Goal: Entertainment & Leisure: Consume media (video, audio)

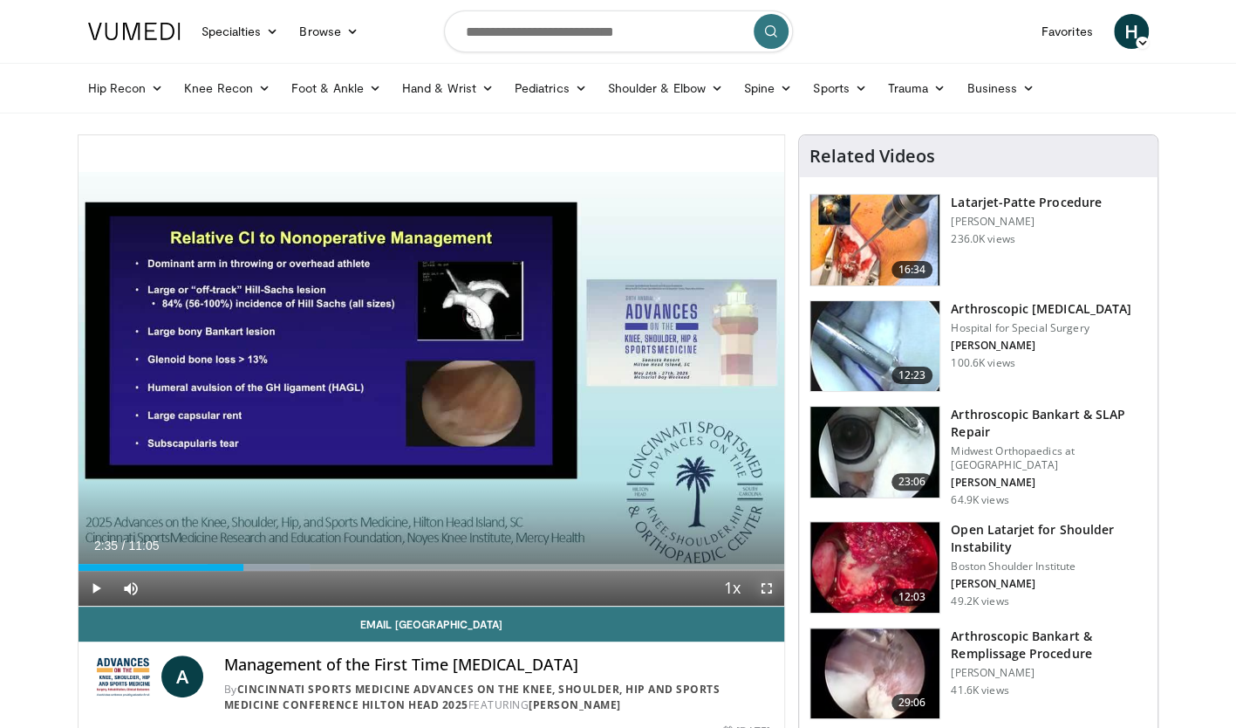
drag, startPoint x: 0, startPoint y: 0, endPoint x: 771, endPoint y: 578, distance: 964.1
click at [771, 578] on span "Video Player" at bounding box center [766, 588] width 35 height 35
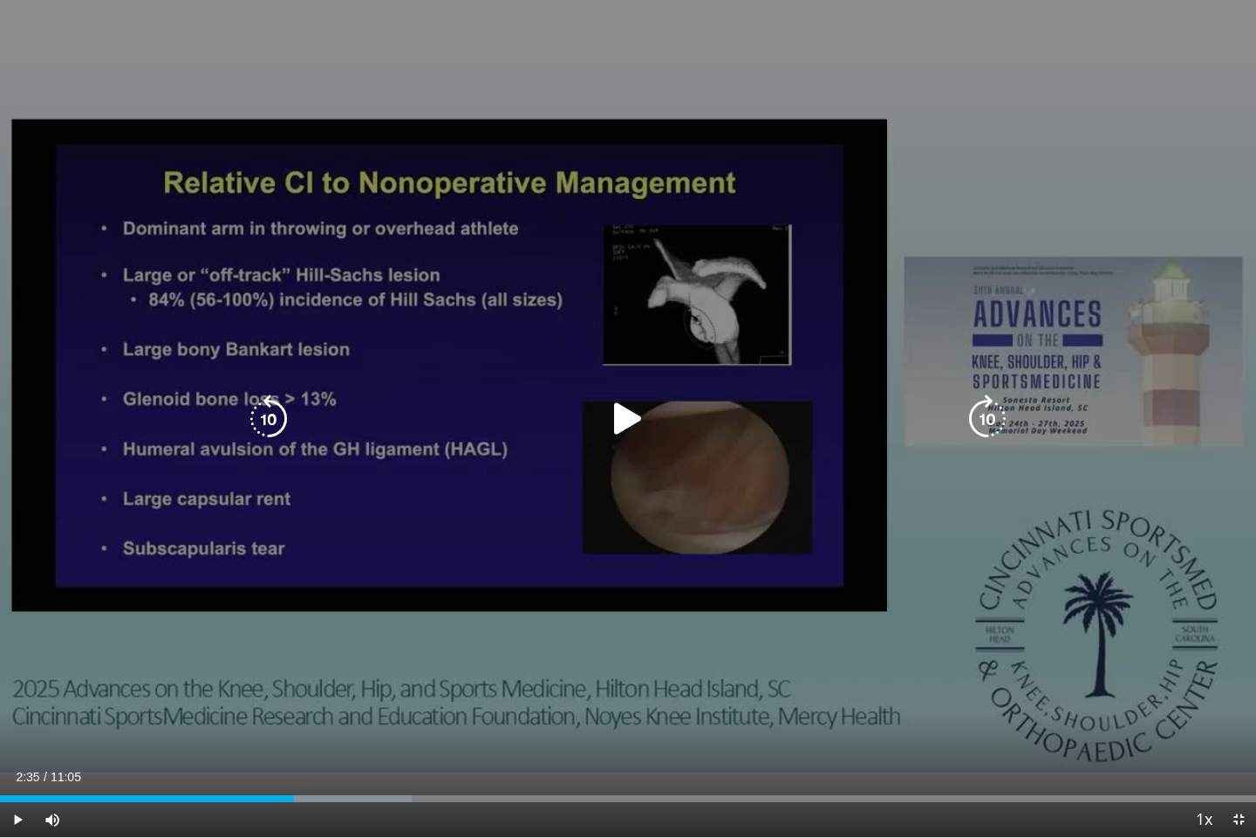
click at [769, 525] on div "10 seconds Tap to unmute" at bounding box center [628, 418] width 1256 height 837
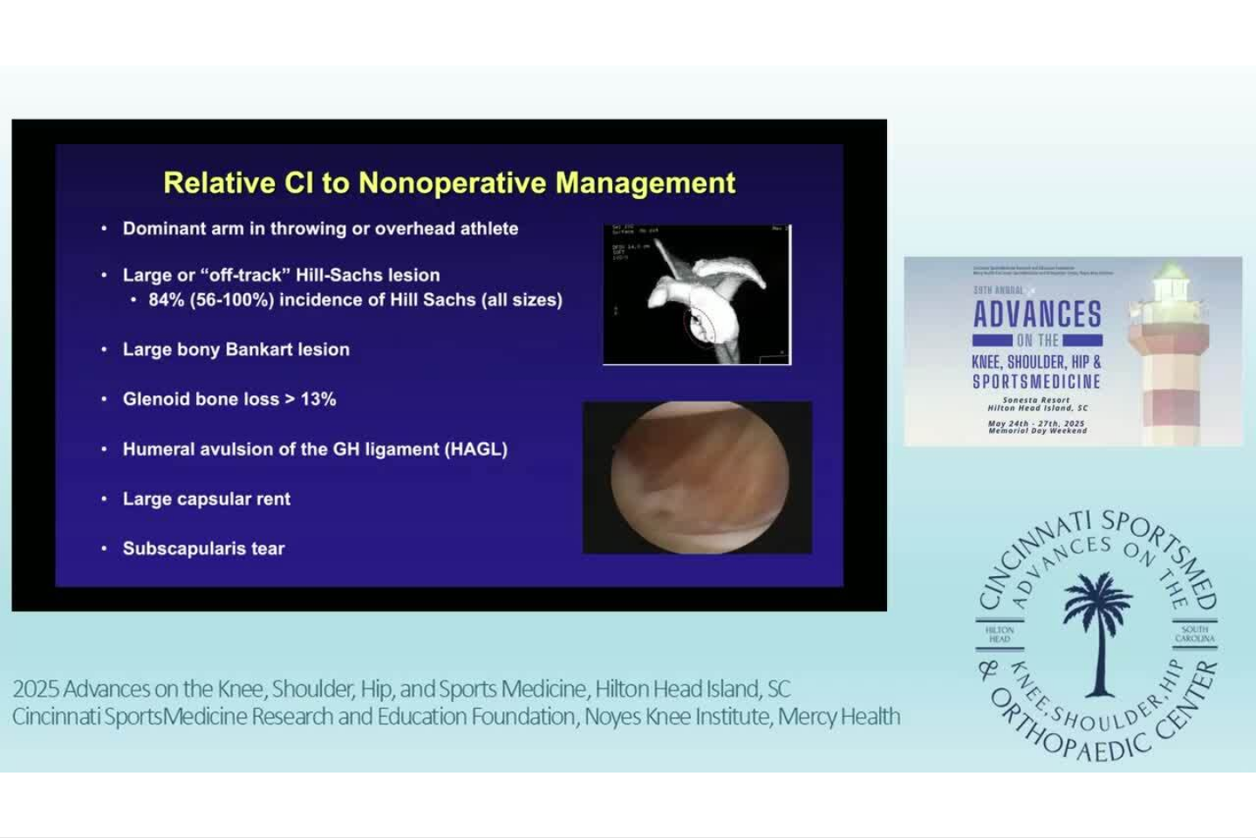
click at [769, 525] on div "10 seconds Tap to unmute" at bounding box center [628, 418] width 1256 height 837
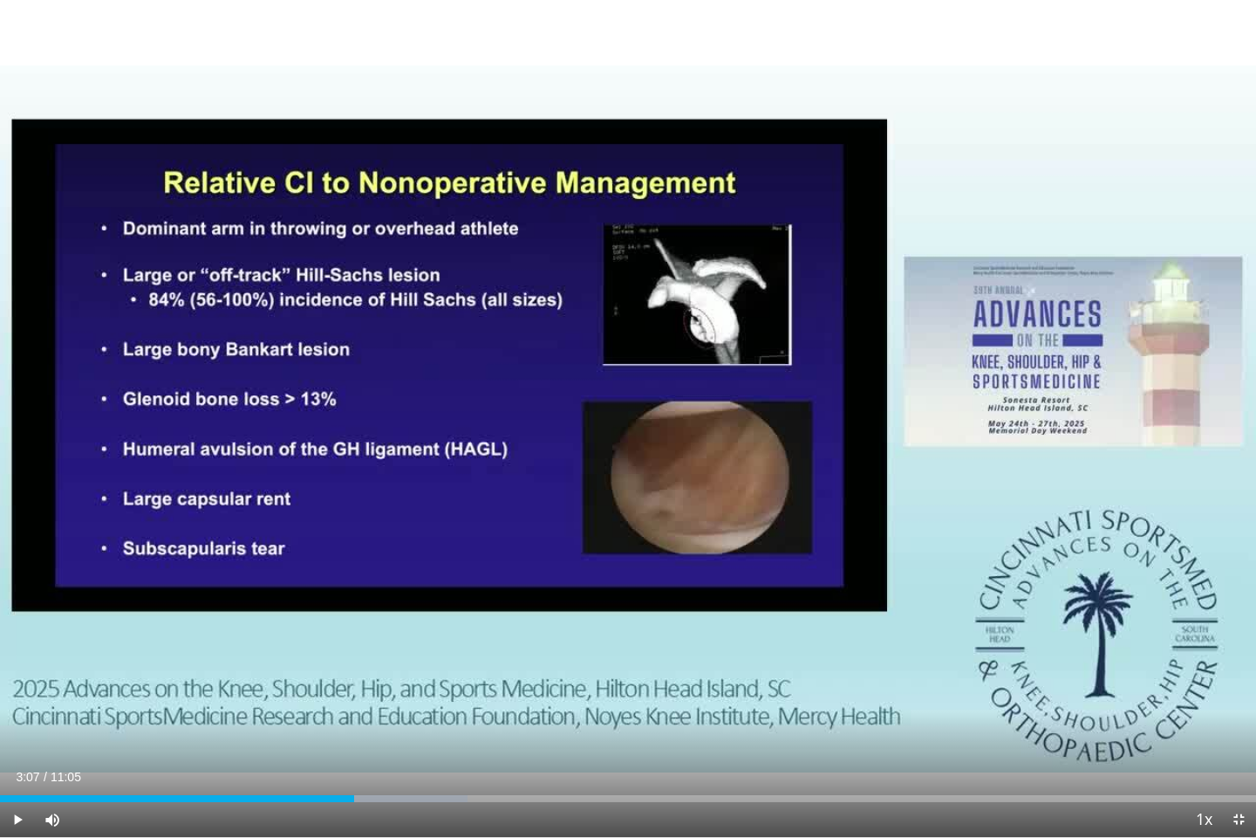
click at [769, 525] on div "10 seconds Tap to unmute" at bounding box center [628, 418] width 1256 height 837
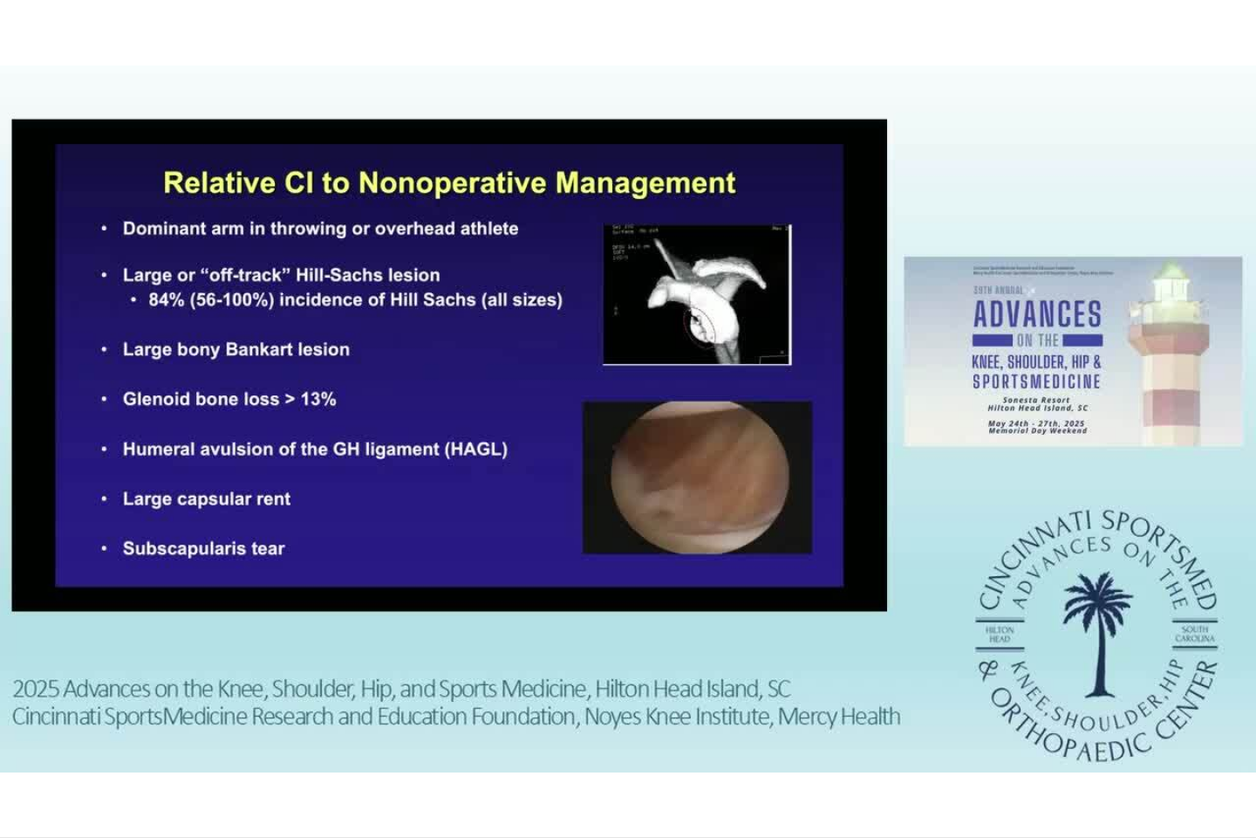
click at [769, 525] on div "10 seconds Tap to unmute" at bounding box center [628, 418] width 1256 height 837
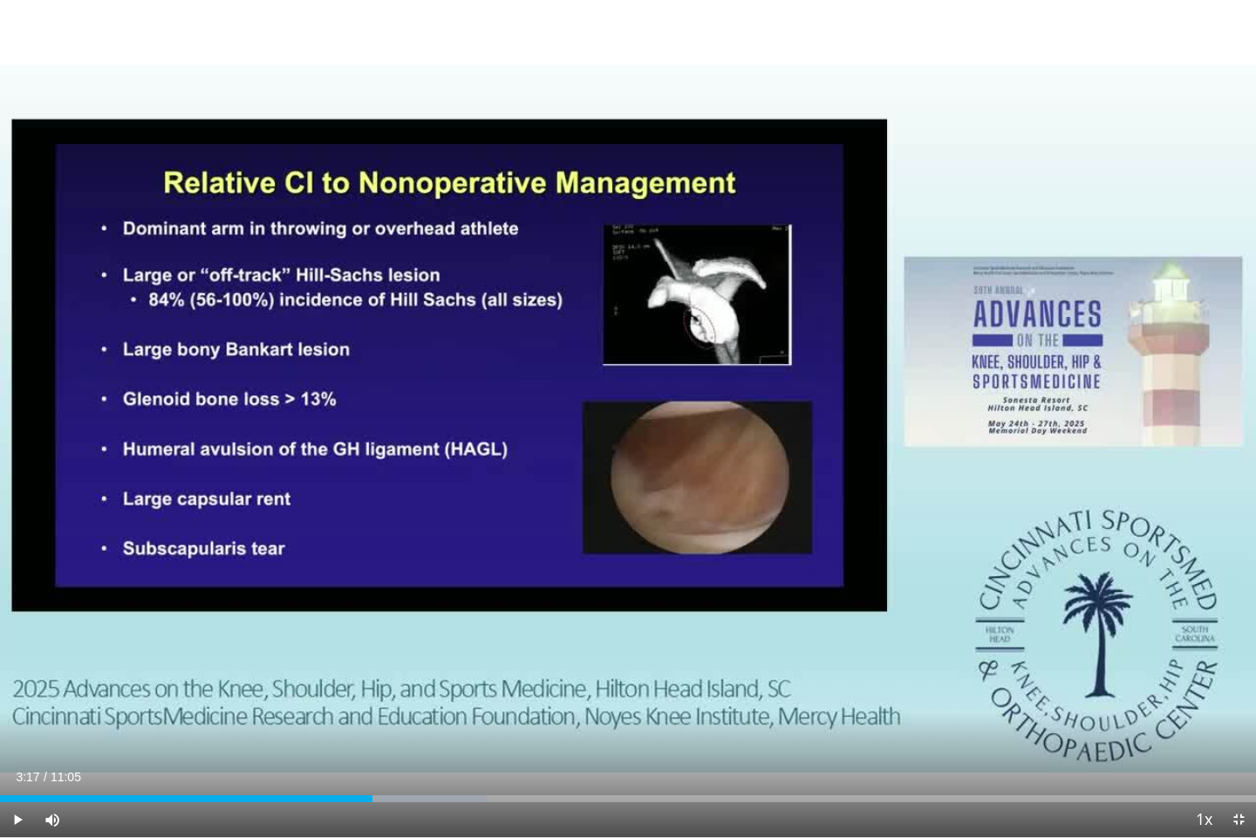
click at [769, 525] on div "10 seconds Tap to unmute" at bounding box center [628, 418] width 1256 height 837
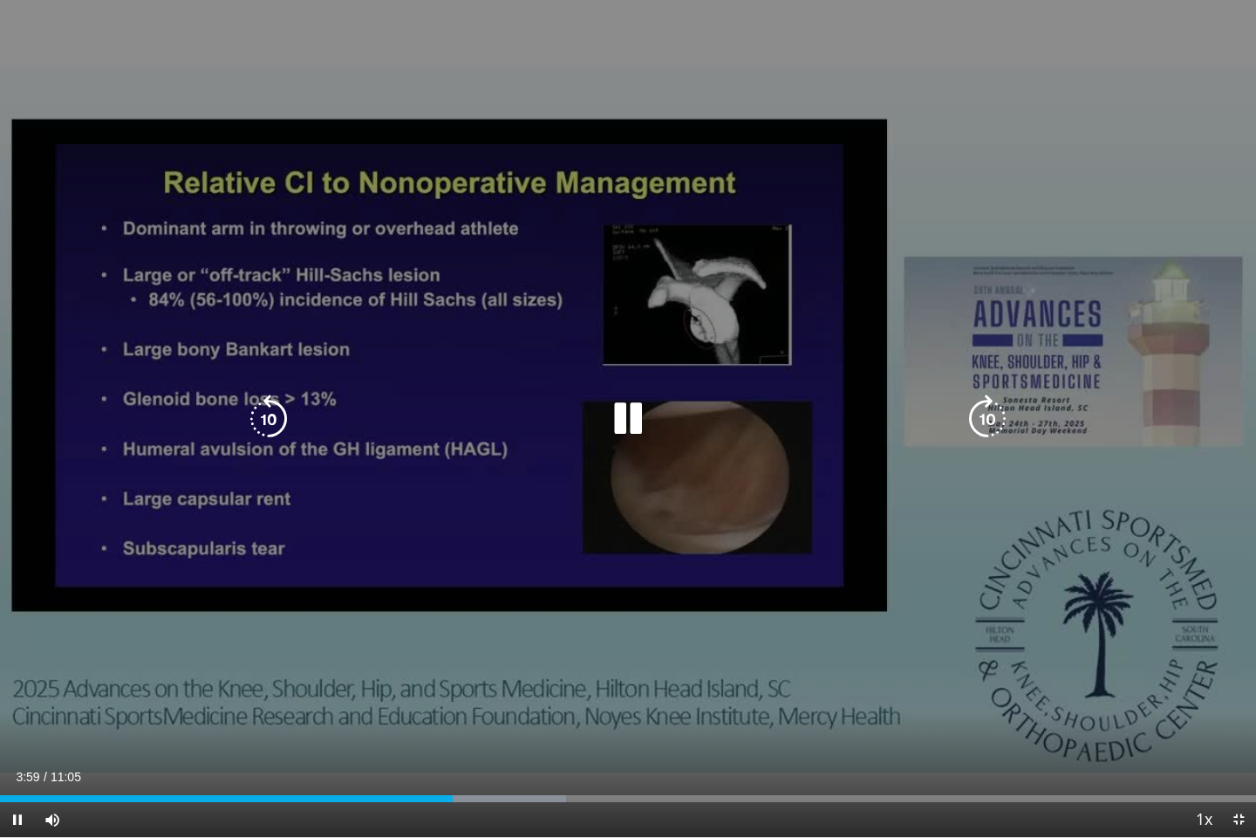
click at [660, 539] on div "10 seconds Tap to unmute" at bounding box center [628, 418] width 1256 height 837
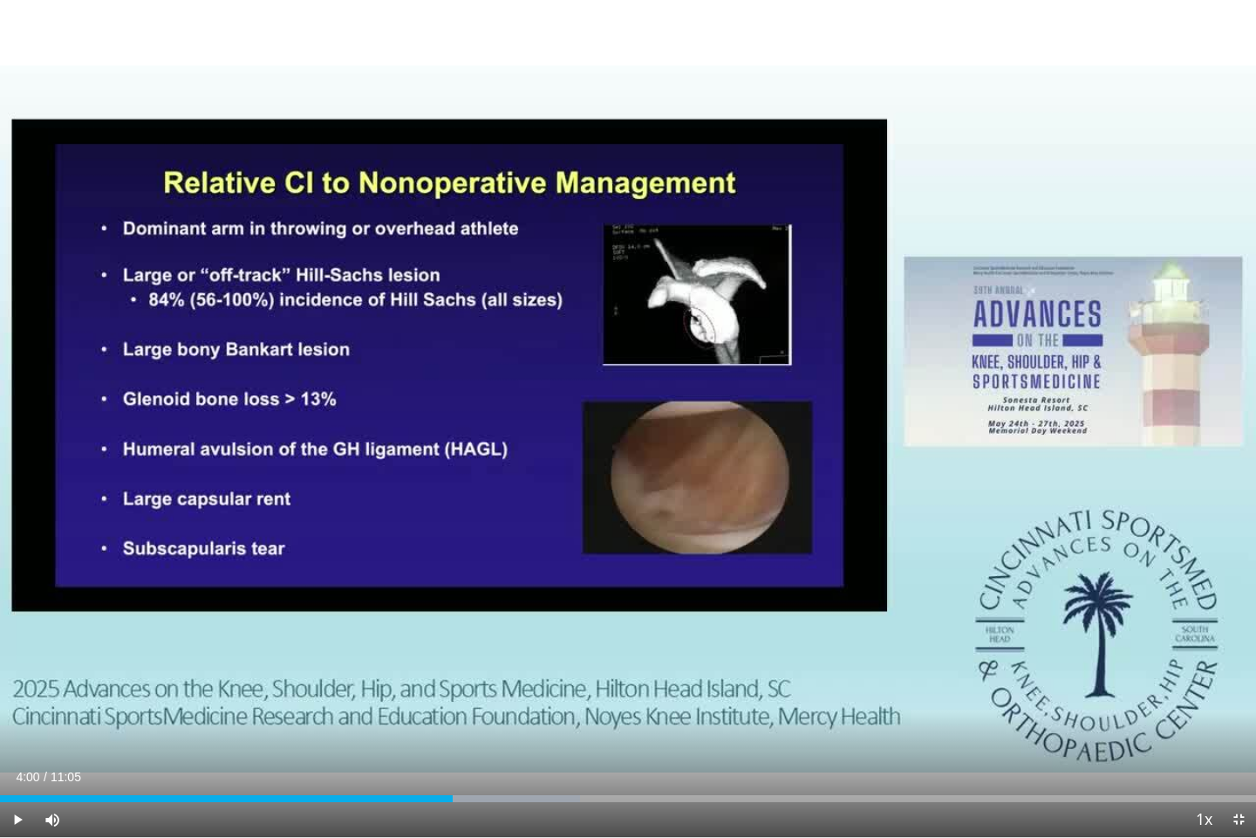
click at [633, 727] on video-js "**********" at bounding box center [628, 419] width 1256 height 838
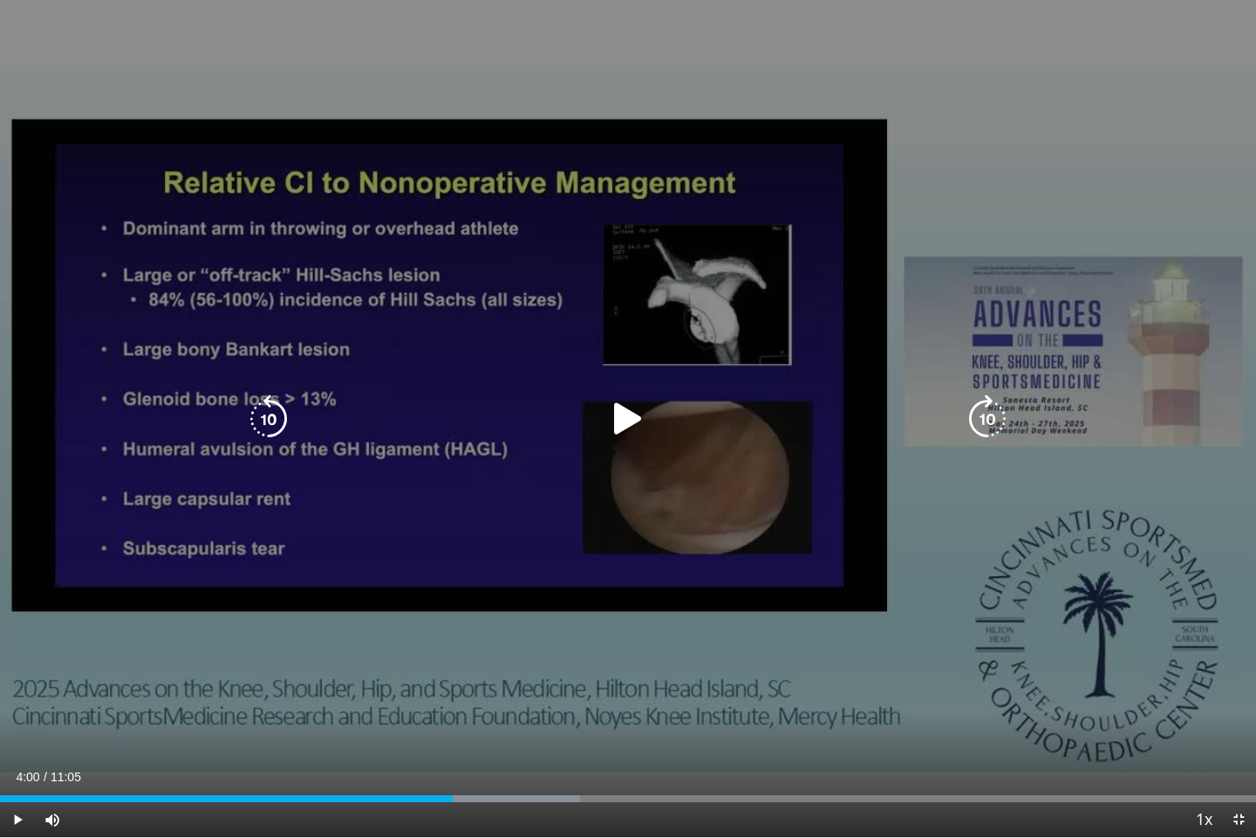
click at [628, 727] on div "10 seconds Tap to unmute" at bounding box center [628, 418] width 1256 height 837
click at [649, 700] on div "10 seconds Tap to unmute" at bounding box center [628, 418] width 1256 height 837
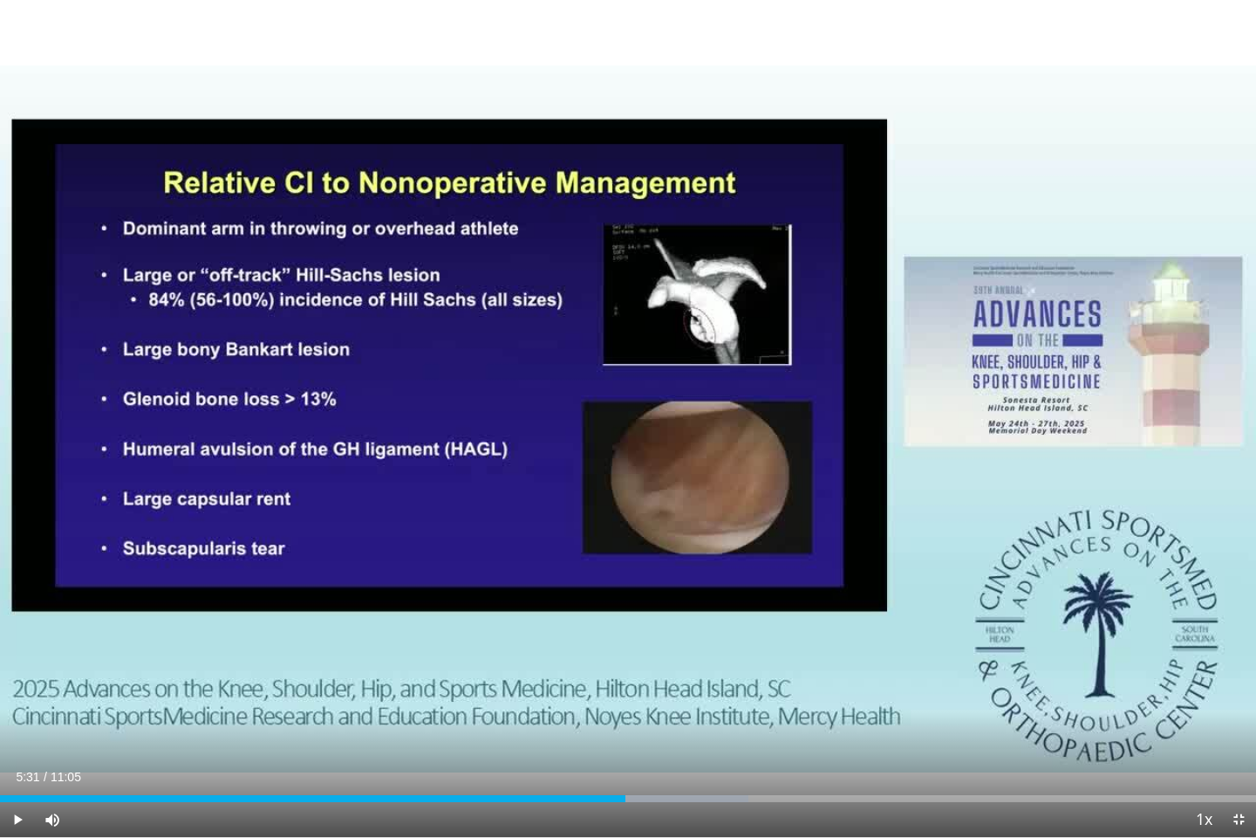
click at [640, 727] on video-js "**********" at bounding box center [628, 419] width 1256 height 838
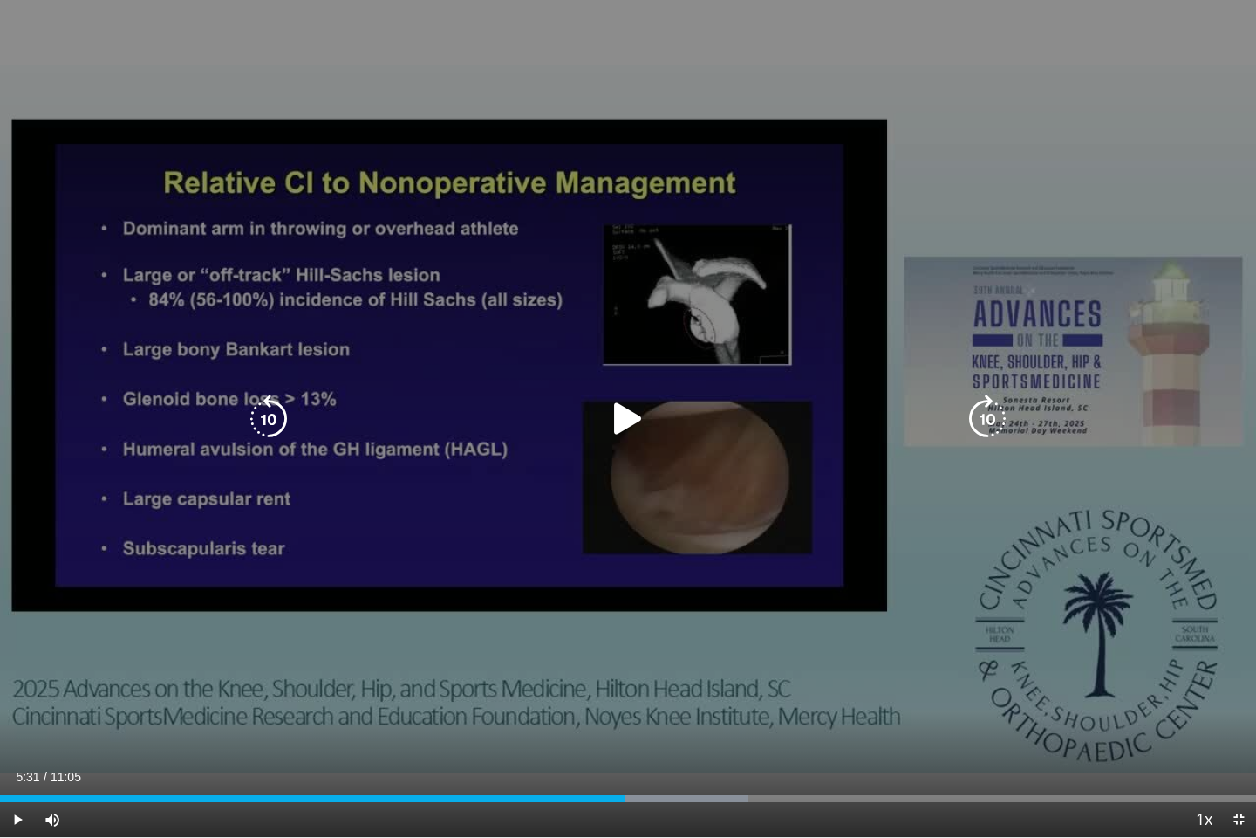
click at [666, 586] on div "10 seconds Tap to unmute" at bounding box center [628, 418] width 1256 height 837
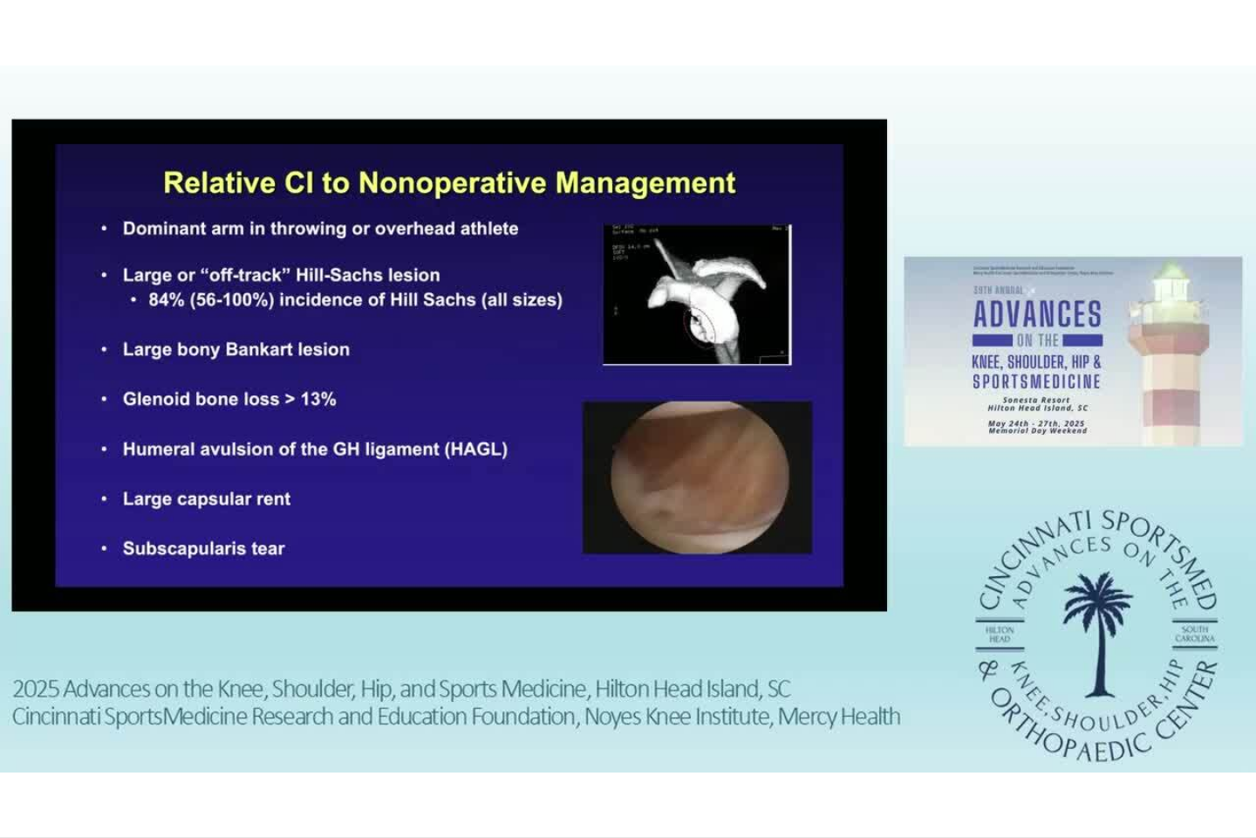
click at [666, 586] on div "10 seconds Tap to unmute" at bounding box center [628, 418] width 1256 height 837
